Goal: Information Seeking & Learning: Learn about a topic

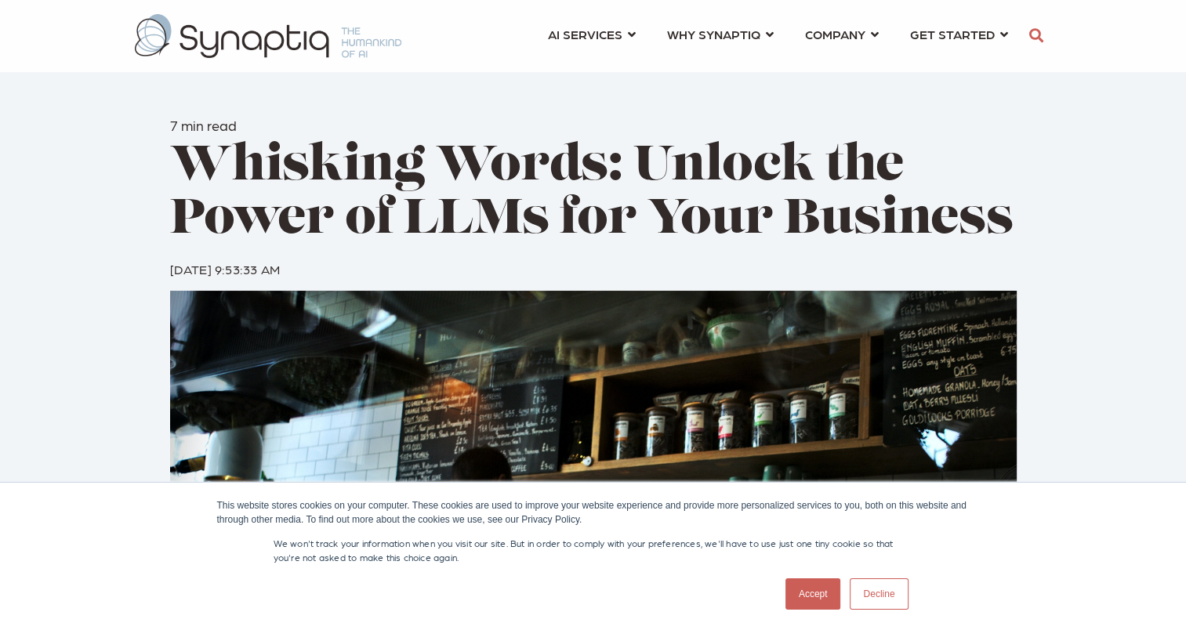
click at [875, 588] on link "Decline" at bounding box center [879, 594] width 58 height 31
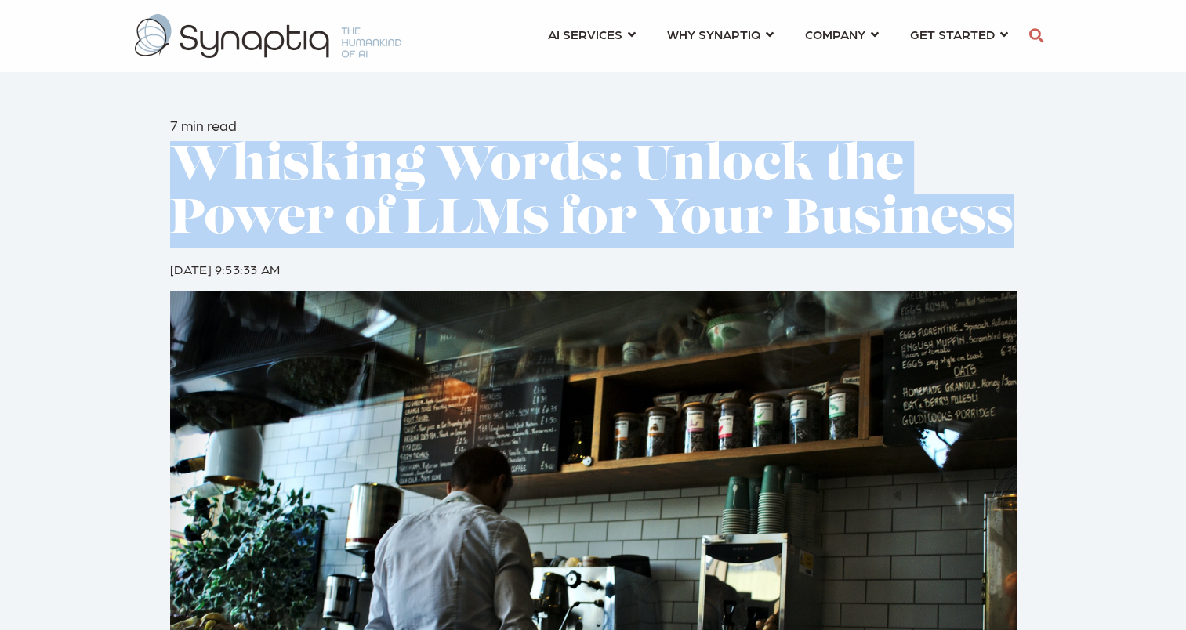
drag, startPoint x: 176, startPoint y: 157, endPoint x: 1094, endPoint y: 220, distance: 920.2
click at [1094, 220] on div "7 min read Whisking Words: Unlock the Power of LLMs for Your Business By: [PERS…" at bounding box center [593, 466] width 1186 height 932
click at [558, 203] on span "Whisking Words: Unlock the Power of LLMs for Your Business" at bounding box center [592, 194] width 844 height 103
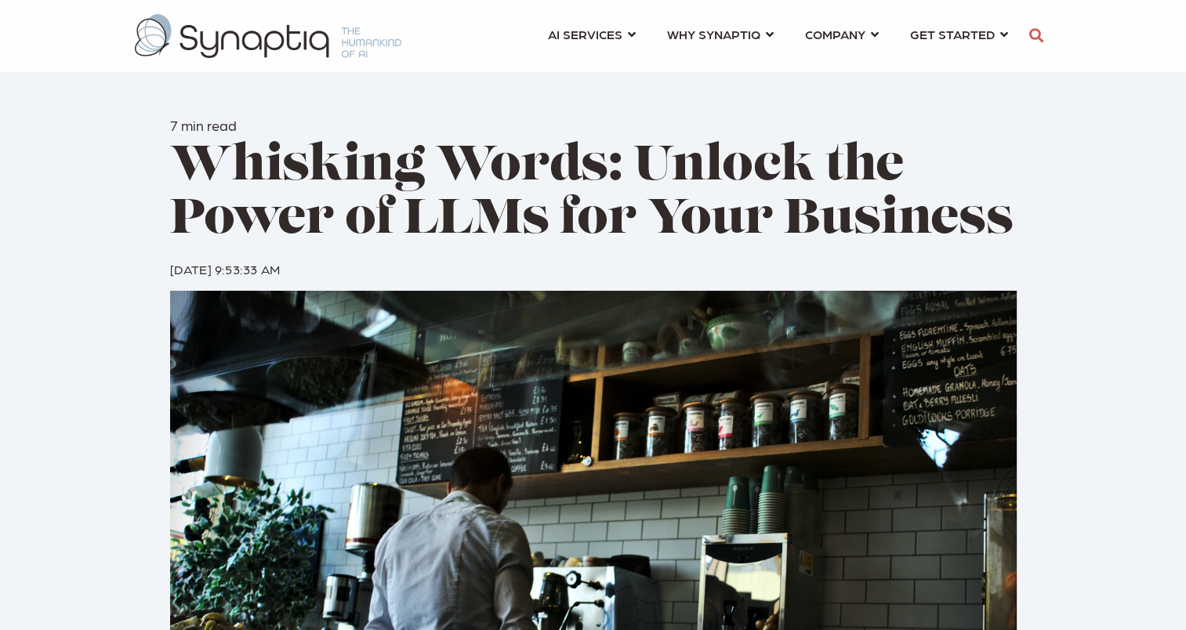
drag, startPoint x: 171, startPoint y: 125, endPoint x: 1025, endPoint y: 227, distance: 859.7
click at [1025, 227] on div "7 min read Whisking Words: Unlock the Power of LLMs for Your Business By: [PERS…" at bounding box center [593, 204] width 870 height 174
drag, startPoint x: 1025, startPoint y: 227, endPoint x: 1010, endPoint y: 232, distance: 15.9
click at [1010, 232] on h1 "Whisking Words: Unlock the Power of LLMs for Your Business" at bounding box center [593, 194] width 847 height 107
click at [997, 220] on span "Whisking Words: Unlock the Power of LLMs for Your Business" at bounding box center [592, 194] width 844 height 103
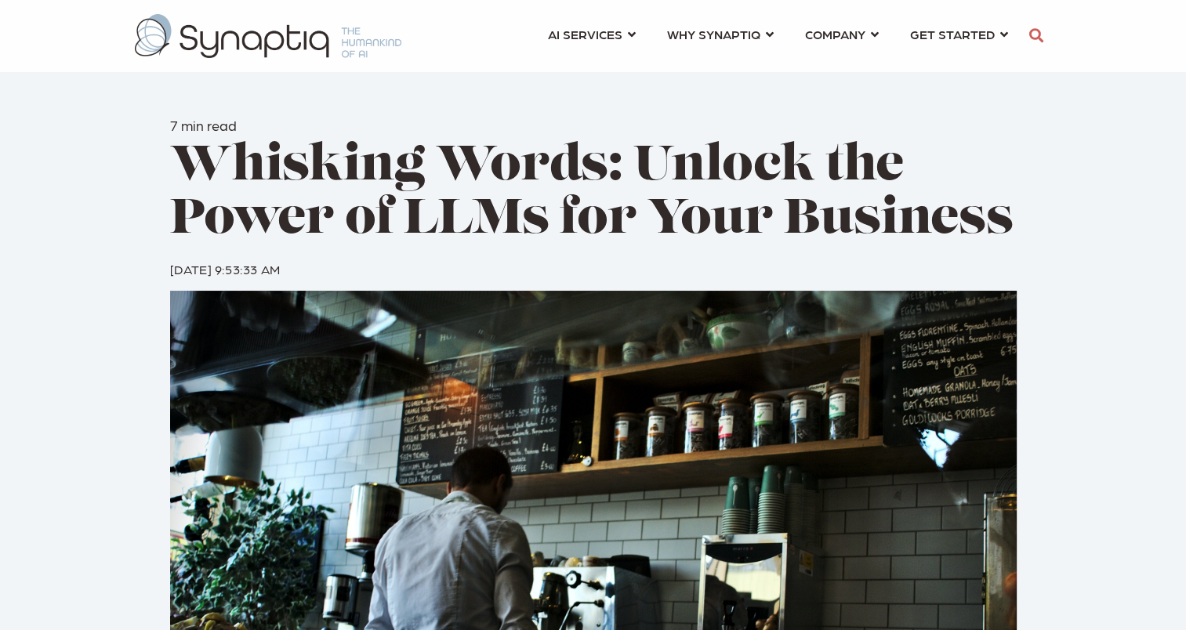
click at [730, 155] on span "Whisking Words: Unlock the Power of LLMs for Your Business" at bounding box center [592, 194] width 844 height 103
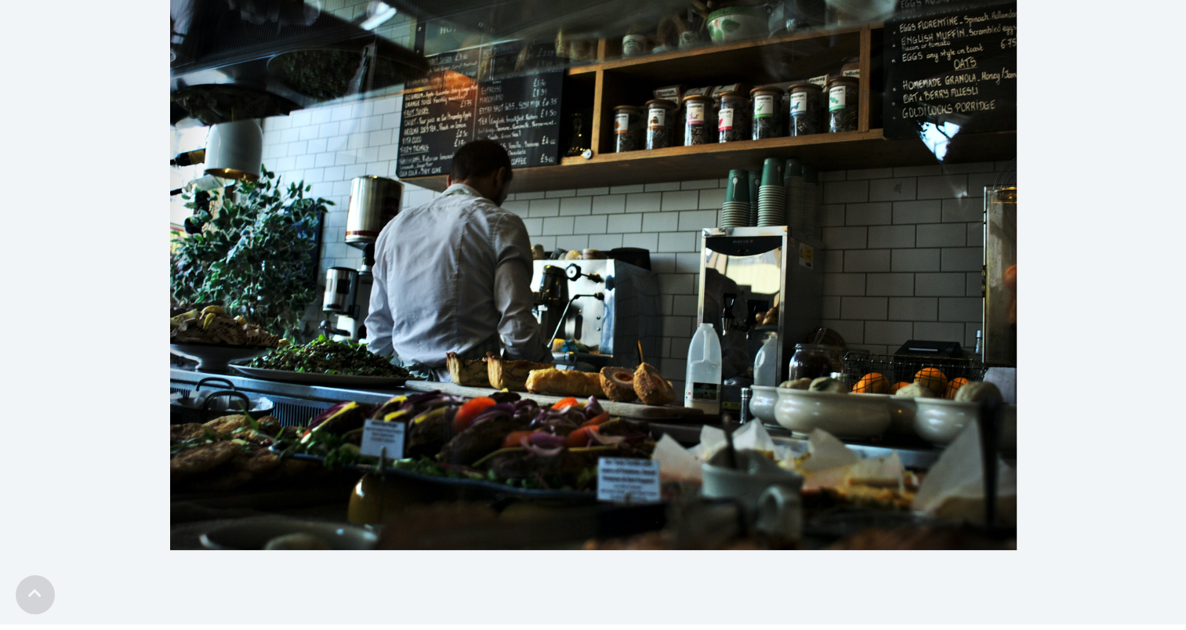
scroll to position [392, 0]
